Goal: Find specific page/section: Find specific page/section

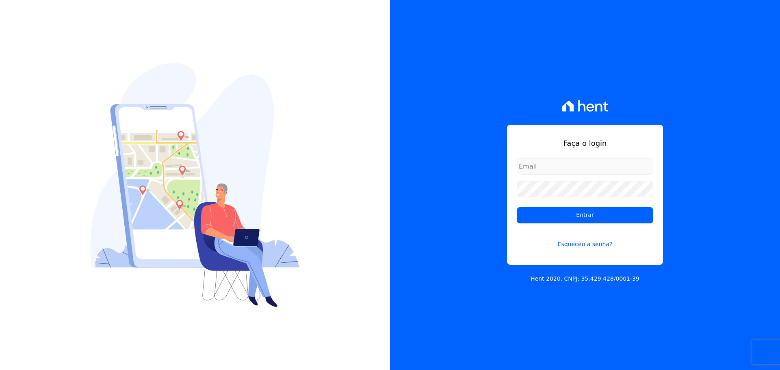
type input "[PERSON_NAME][EMAIL_ADDRESS][PERSON_NAME][DOMAIN_NAME]"
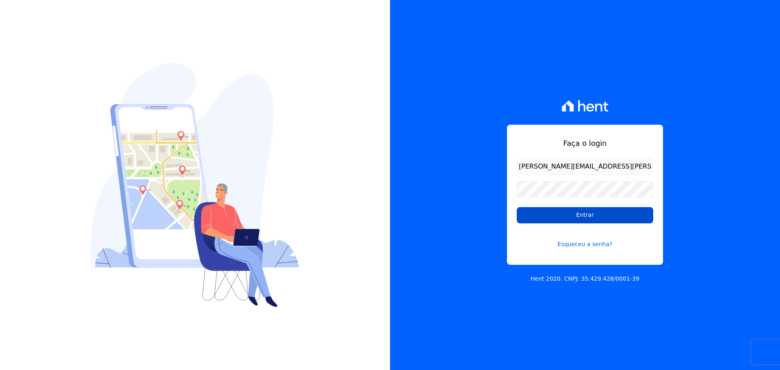
click at [545, 223] on input "Entrar" at bounding box center [585, 215] width 137 height 16
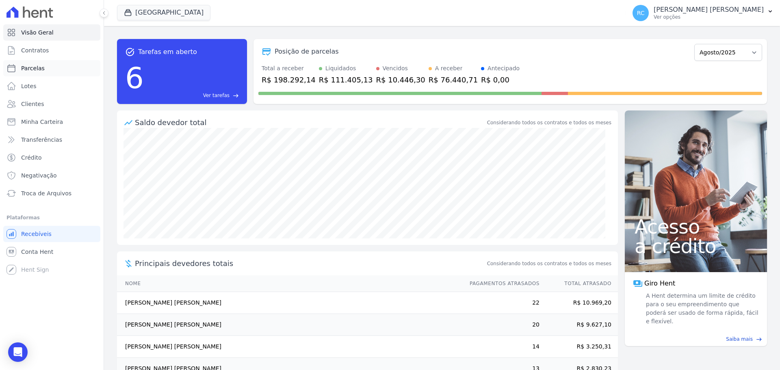
click at [50, 71] on link "Parcelas" at bounding box center [51, 68] width 97 height 16
select select
